Goal: Information Seeking & Learning: Learn about a topic

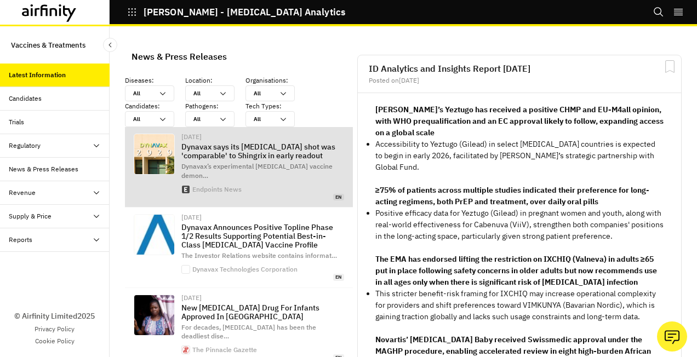
scroll to position [860, 320]
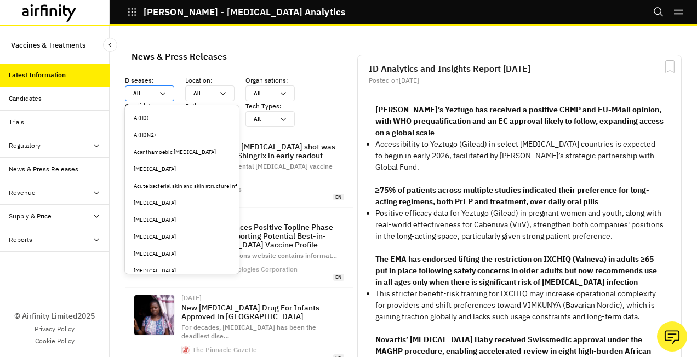
click at [163, 92] on icon at bounding box center [162, 93] width 9 height 9
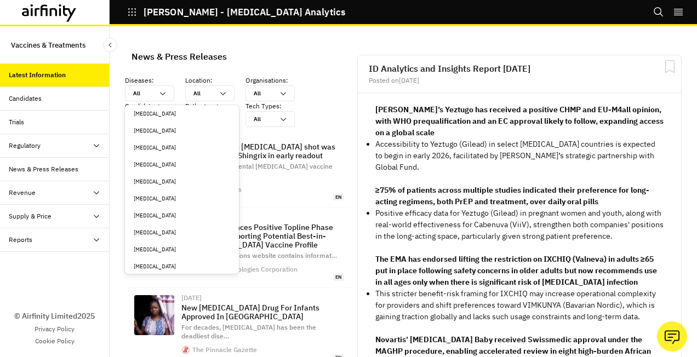
scroll to position [493, 0]
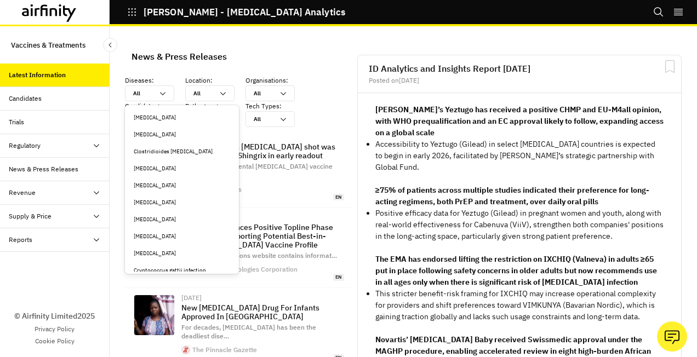
drag, startPoint x: 169, startPoint y: 151, endPoint x: 193, endPoint y: 171, distance: 31.5
click at [169, 151] on div "Clostridioides difficile" at bounding box center [182, 151] width 96 height 8
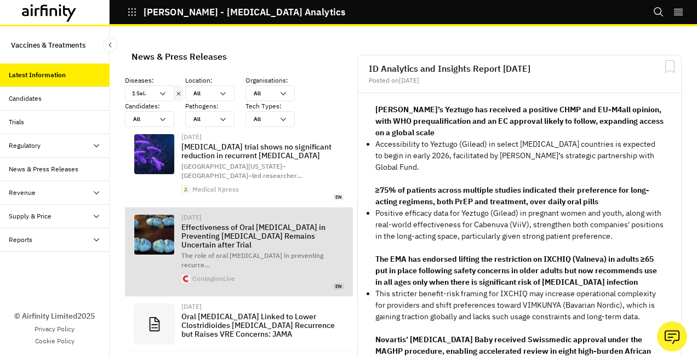
scroll to position [858, 320]
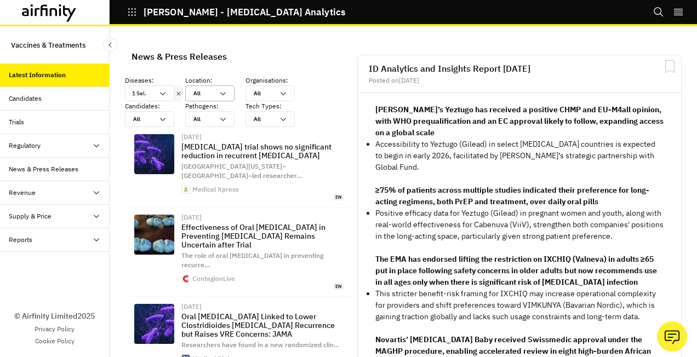
click at [225, 92] on icon at bounding box center [223, 93] width 9 height 9
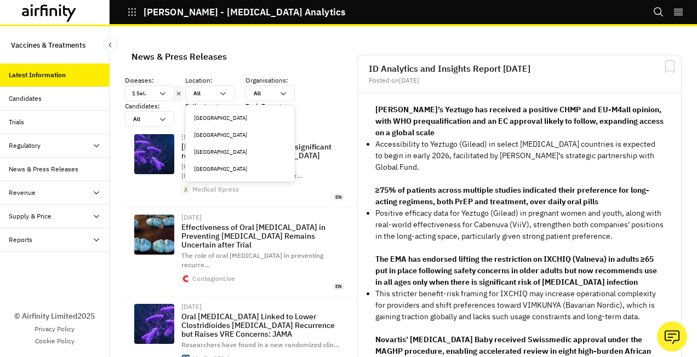
click at [217, 169] on div "United States" at bounding box center [240, 169] width 92 height 8
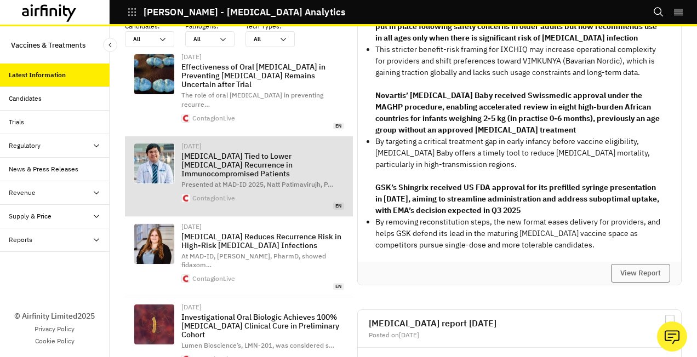
scroll to position [0, 0]
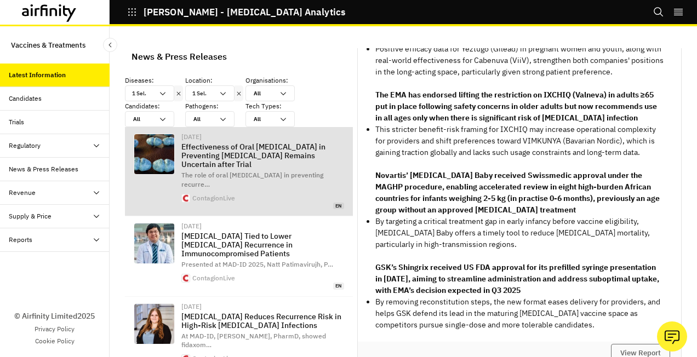
click at [230, 155] on p "Effectiveness of Oral Vancomycin in Preventing C diff Remains Uncertain after T…" at bounding box center [262, 155] width 163 height 26
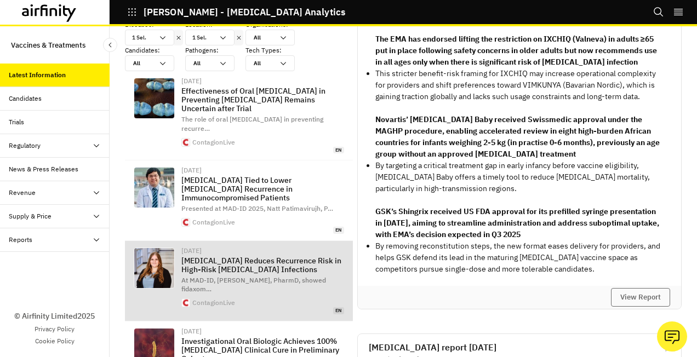
scroll to position [164, 0]
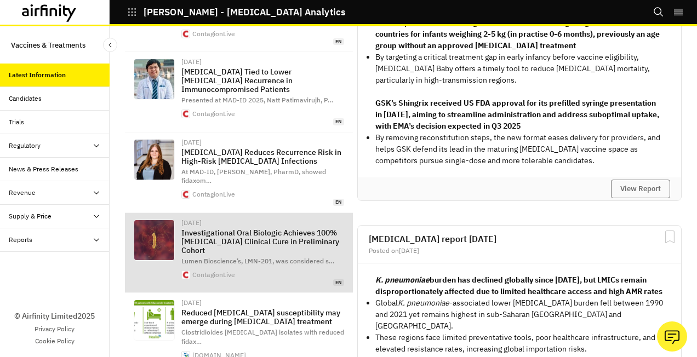
click at [244, 228] on p "Investigational Oral Biologic Achieves 100% C difficile Clinical Cure in Prelim…" at bounding box center [262, 241] width 163 height 26
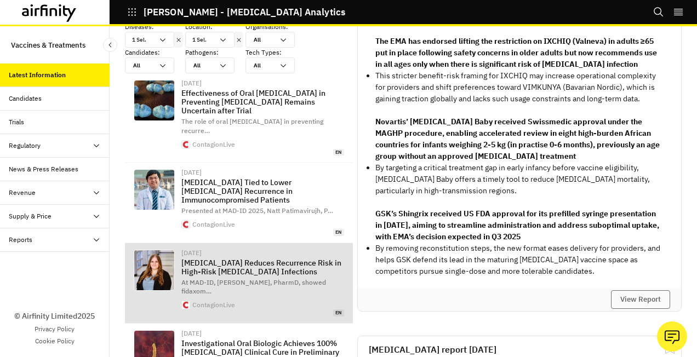
scroll to position [0, 0]
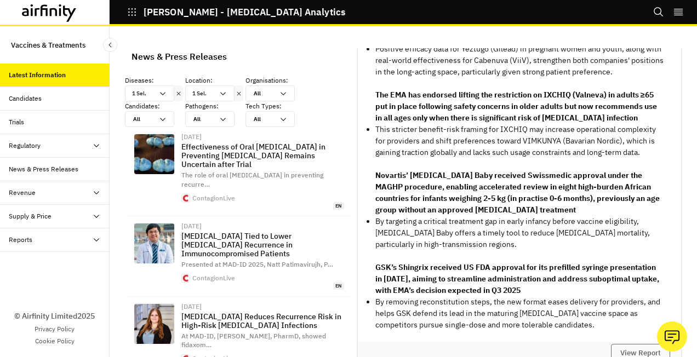
click at [51, 99] on div "Candidates" at bounding box center [59, 99] width 101 height 10
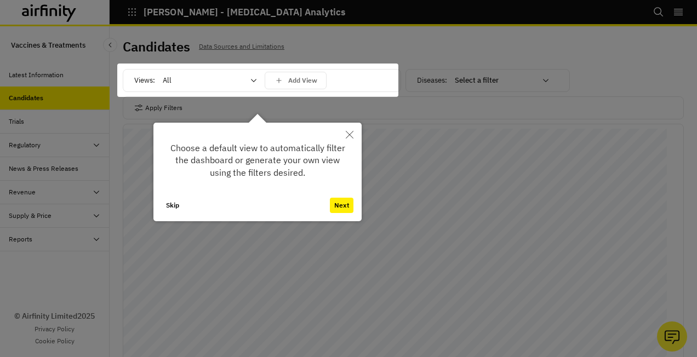
click at [173, 208] on button "Skip" at bounding box center [173, 205] width 22 height 15
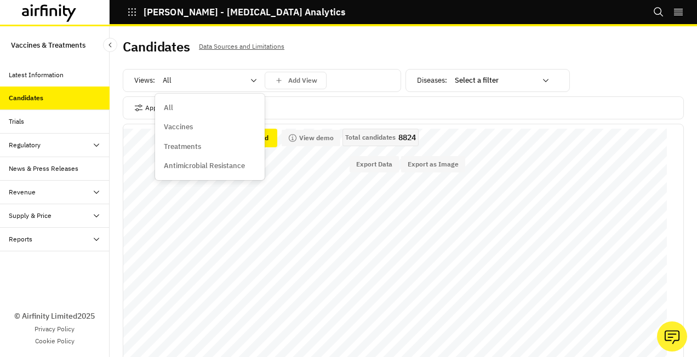
click at [252, 81] on icon at bounding box center [253, 80] width 9 height 9
click at [185, 127] on p "Vaccines" at bounding box center [178, 127] width 29 height 11
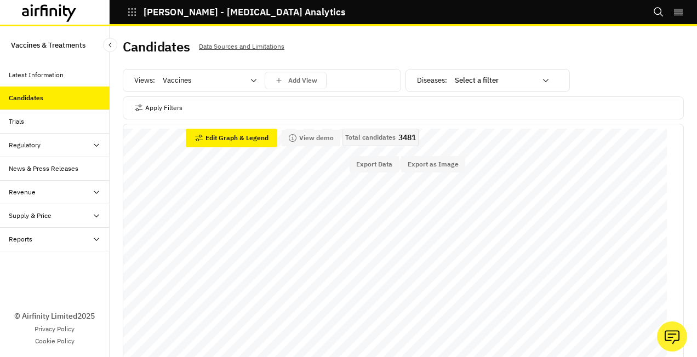
click at [541, 81] on icon at bounding box center [545, 80] width 9 height 9
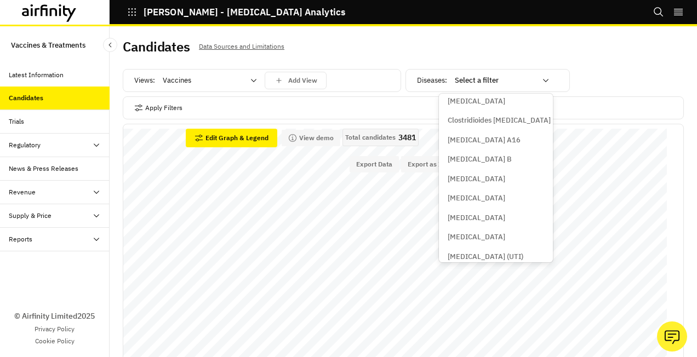
scroll to position [383, 0]
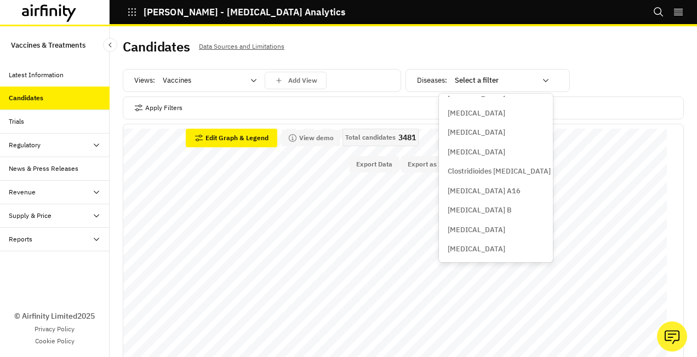
click at [490, 171] on p "Clostridioides [MEDICAL_DATA]" at bounding box center [499, 171] width 103 height 11
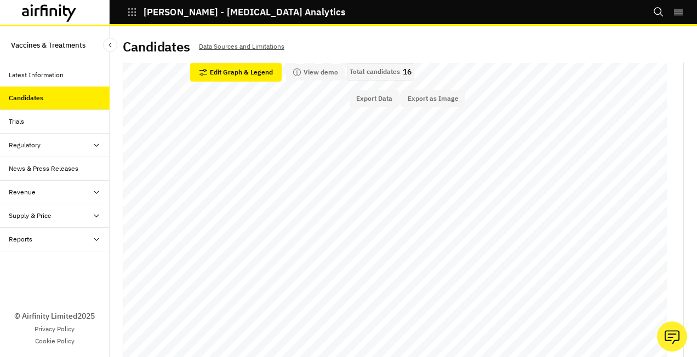
scroll to position [88, 0]
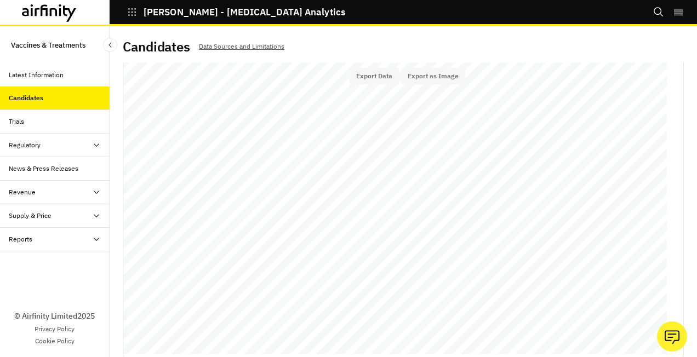
click at [28, 124] on div "Trials" at bounding box center [59, 122] width 101 height 10
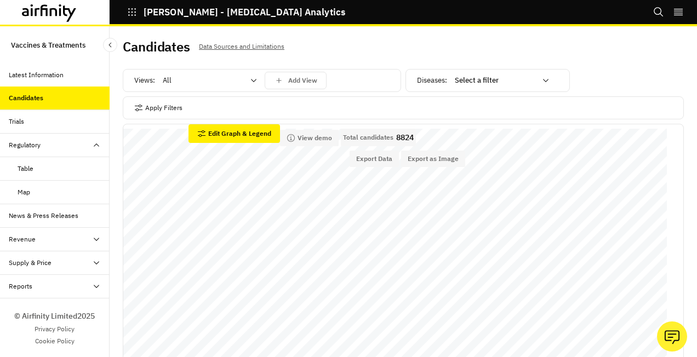
click at [254, 81] on icon at bounding box center [253, 80] width 9 height 9
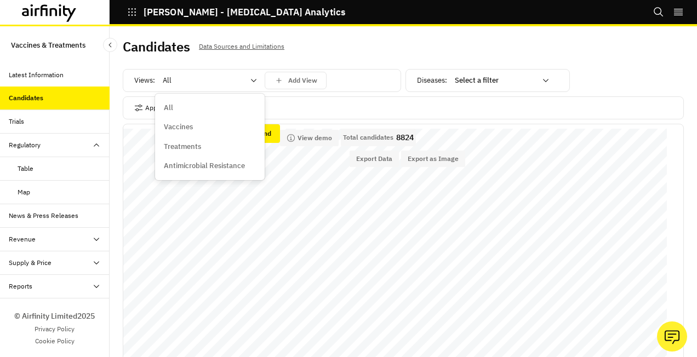
click at [184, 128] on p "Vaccines" at bounding box center [178, 127] width 29 height 11
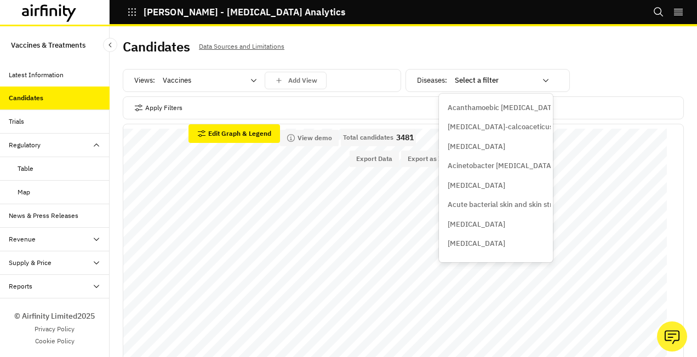
click at [541, 81] on icon at bounding box center [545, 80] width 9 height 9
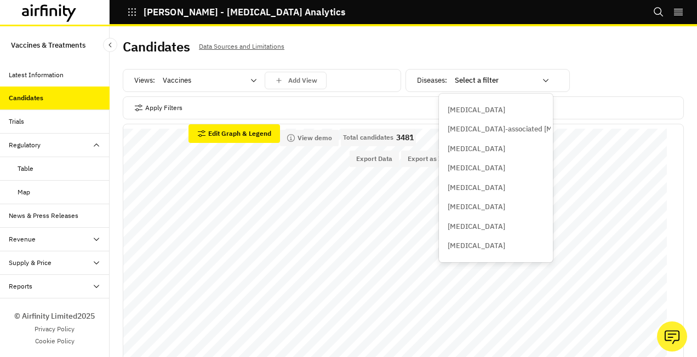
scroll to position [1041, 0]
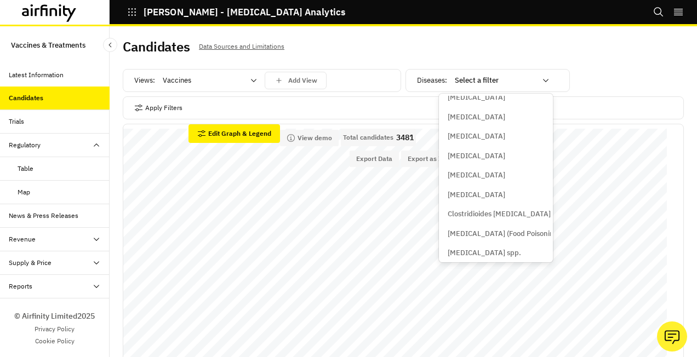
click at [495, 214] on p "Clostridioides [MEDICAL_DATA]" at bounding box center [499, 214] width 103 height 11
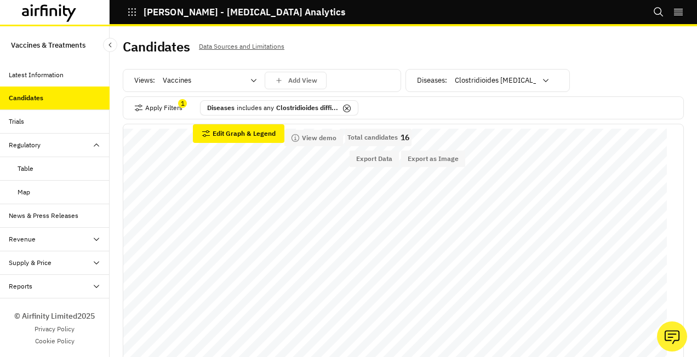
click at [40, 127] on div "Trials" at bounding box center [55, 122] width 110 height 24
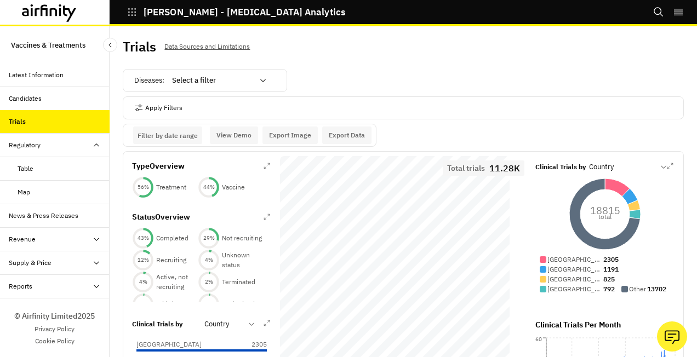
click at [264, 82] on icon at bounding box center [263, 80] width 9 height 9
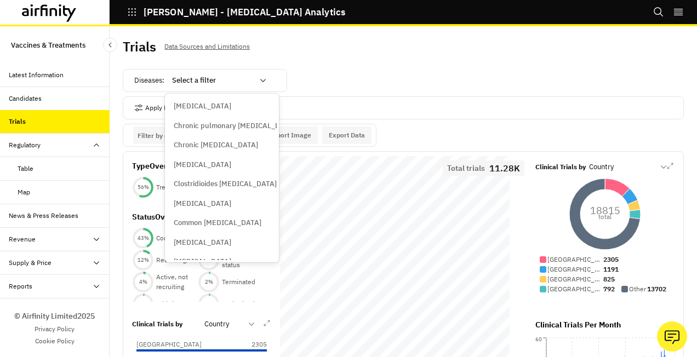
scroll to position [1205, 0]
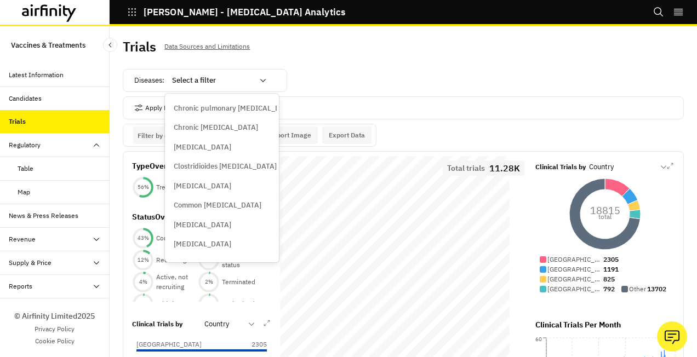
click at [214, 164] on p "Clostridioides [MEDICAL_DATA]" at bounding box center [225, 166] width 103 height 11
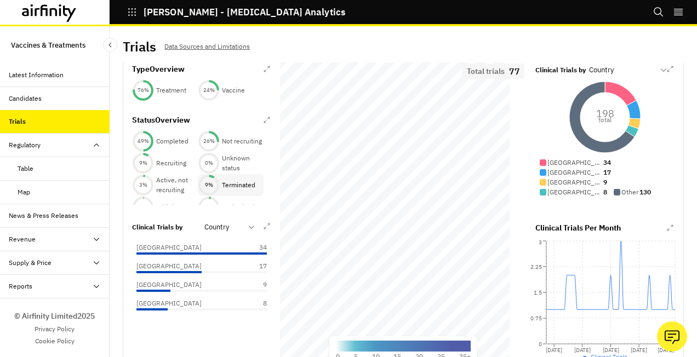
scroll to position [110, 0]
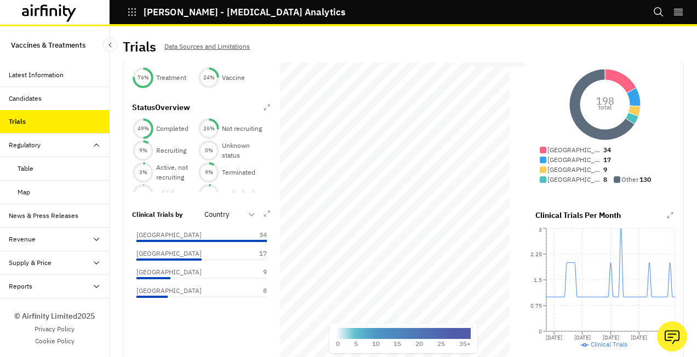
click at [32, 147] on div "Regulatory" at bounding box center [25, 145] width 32 height 10
click at [77, 192] on div "Revenue" at bounding box center [59, 192] width 101 height 10
click at [22, 190] on div "Revenue" at bounding box center [22, 192] width 27 height 10
click at [97, 190] on icon at bounding box center [96, 192] width 9 height 9
click at [53, 238] on div "Revenue Dashboard" at bounding box center [48, 239] width 60 height 10
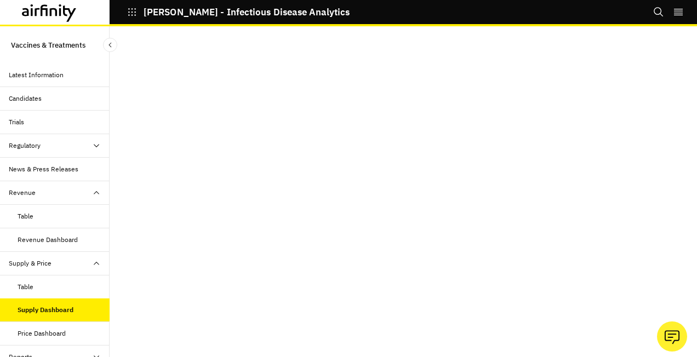
scroll to position [67, 0]
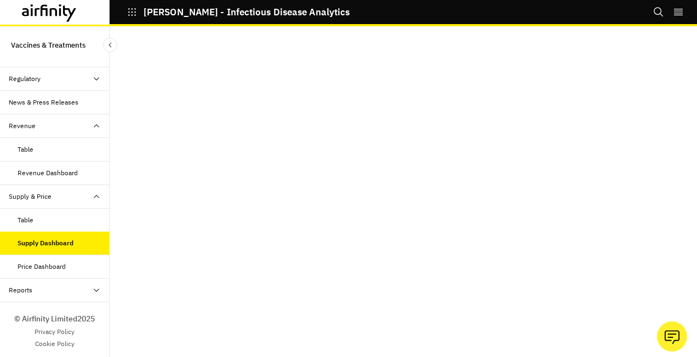
click at [59, 265] on div "Price Dashboard" at bounding box center [42, 267] width 48 height 10
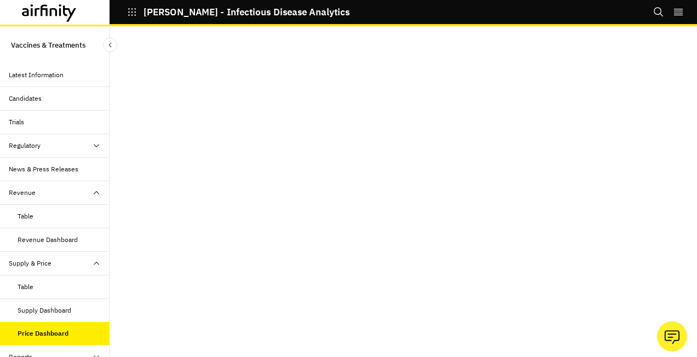
click at [50, 75] on div "Latest Information" at bounding box center [36, 75] width 55 height 10
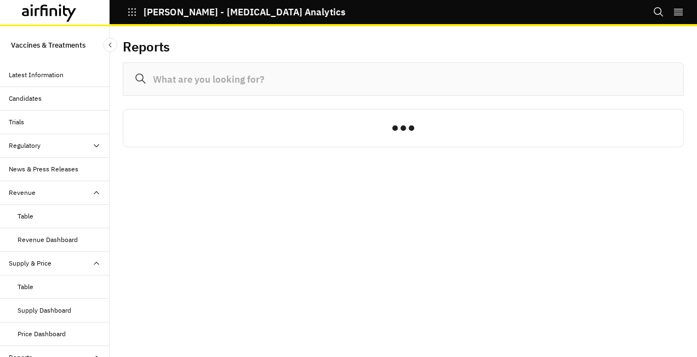
scroll to position [68, 0]
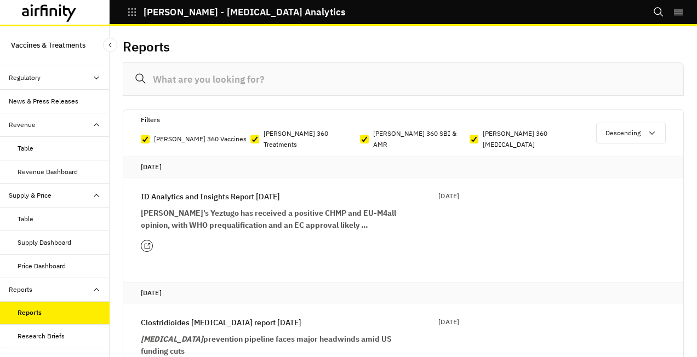
click at [648, 130] on icon "button" at bounding box center [652, 133] width 9 height 9
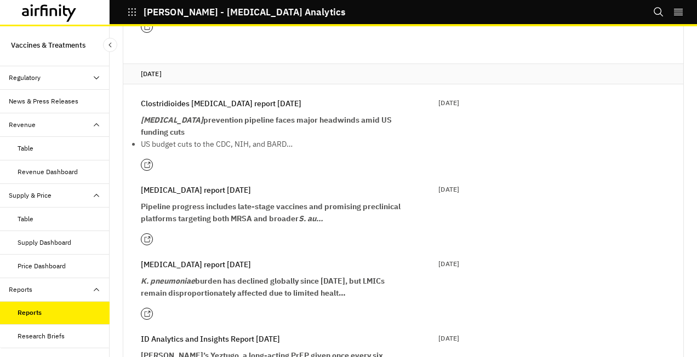
scroll to position [164, 0]
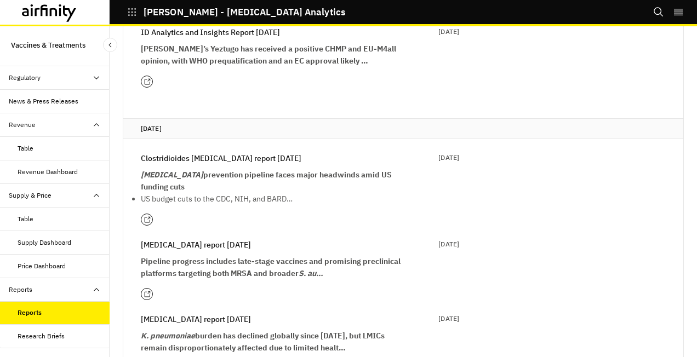
click at [251, 170] on strong "C. difficile prevention pipeline faces major headwinds amid US funding cuts" at bounding box center [266, 181] width 251 height 22
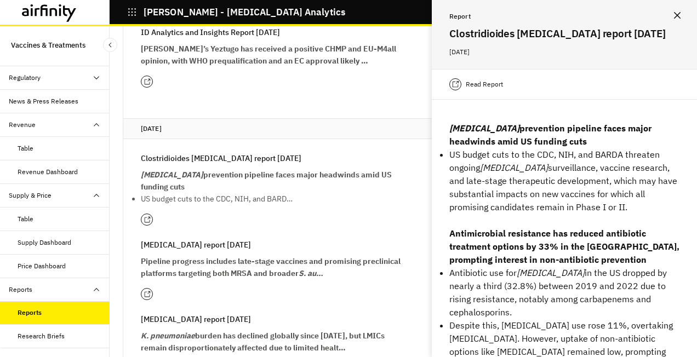
click at [478, 85] on p "Read Report" at bounding box center [484, 84] width 37 height 11
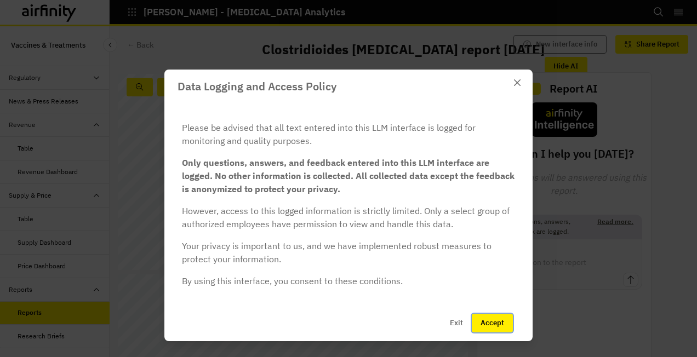
click at [488, 320] on button "Accept" at bounding box center [492, 323] width 41 height 19
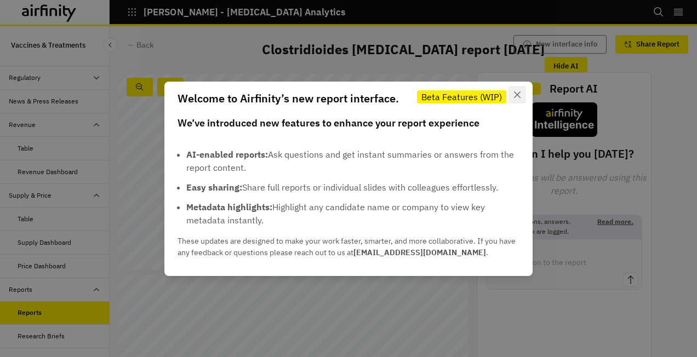
click at [515, 95] on icon "Close" at bounding box center [517, 94] width 7 height 7
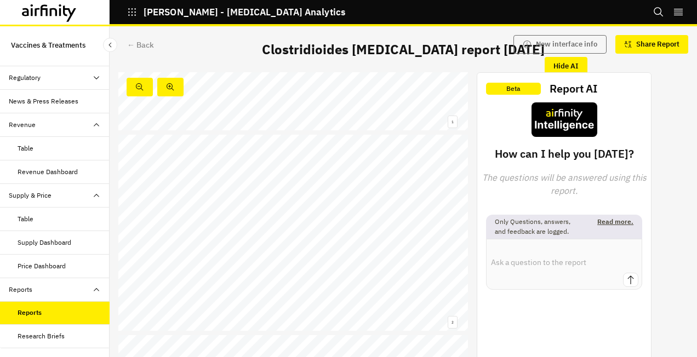
scroll to position [110, 0]
click at [408, 117] on div "Clostridioides difficile report Serious bacterial infections and antimicrobial …" at bounding box center [293, 62] width 350 height 197
click at [157, 193] on link at bounding box center [146, 193] width 35 height 6
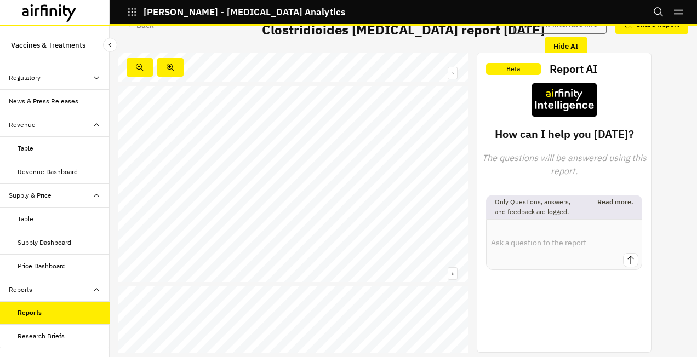
scroll to position [916, 0]
click at [374, 195] on div "6 Data: CDC , US UK , Canada , Germany , Italy , Japan , Journal of Global Heal…" at bounding box center [293, 239] width 350 height 197
click at [390, 328] on link at bounding box center [384, 327] width 19 height 3
click at [397, 215] on link at bounding box center [395, 215] width 7 height 3
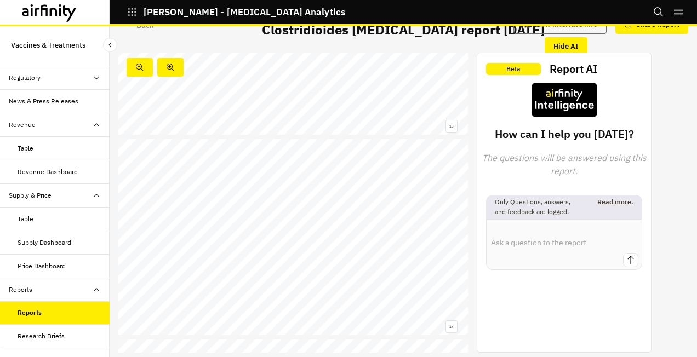
scroll to position [2505, 0]
